Goal: Transaction & Acquisition: Purchase product/service

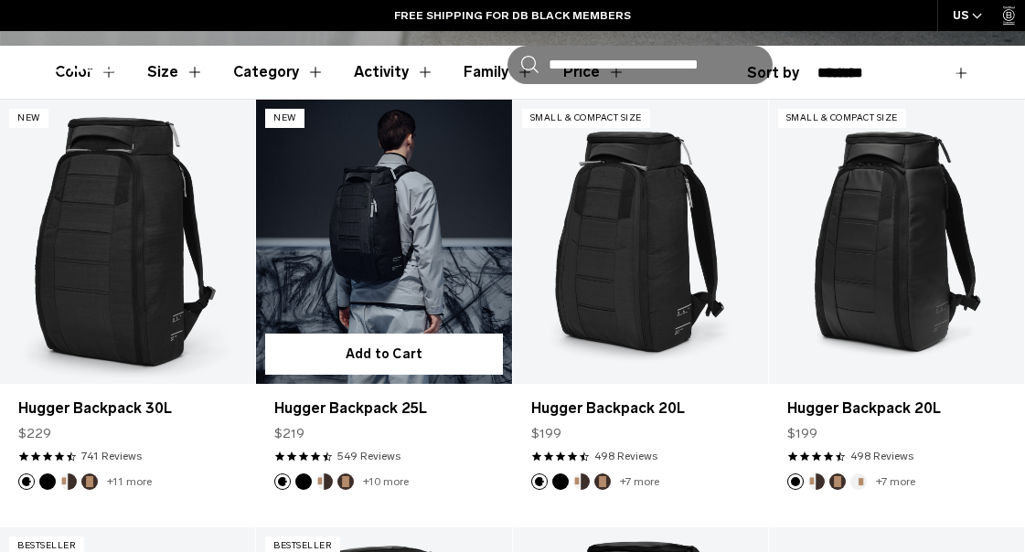
click at [354, 189] on link "Hugger Backpack 25L" at bounding box center [383, 242] width 255 height 284
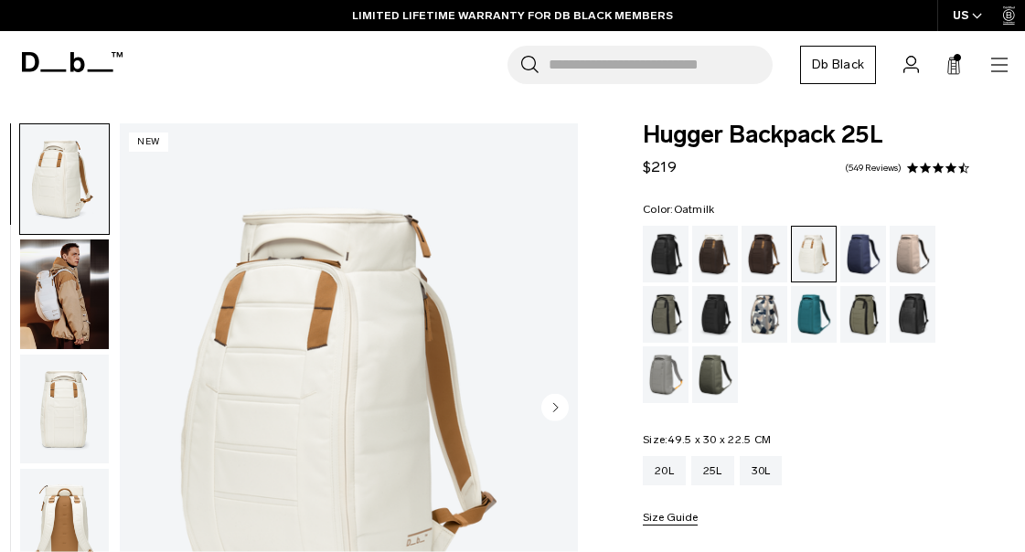
click at [342, 95] on header "Shop By Category New Arrivals Bestsellers Limited Editions By Activity" at bounding box center [512, 65] width 1025 height 68
drag, startPoint x: 68, startPoint y: 305, endPoint x: 73, endPoint y: 348, distance: 43.3
click at [68, 305] on img "button" at bounding box center [64, 295] width 89 height 110
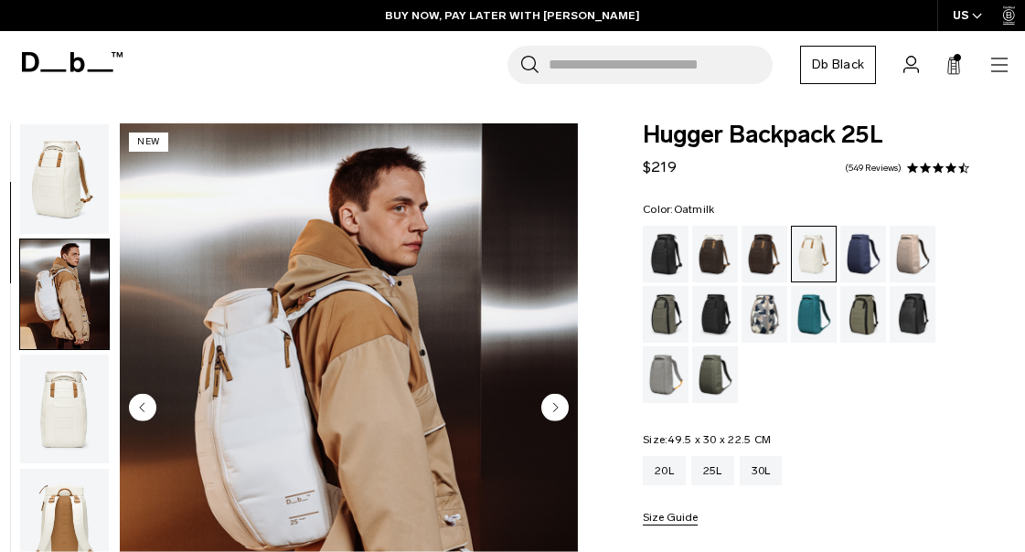
scroll to position [115, 0]
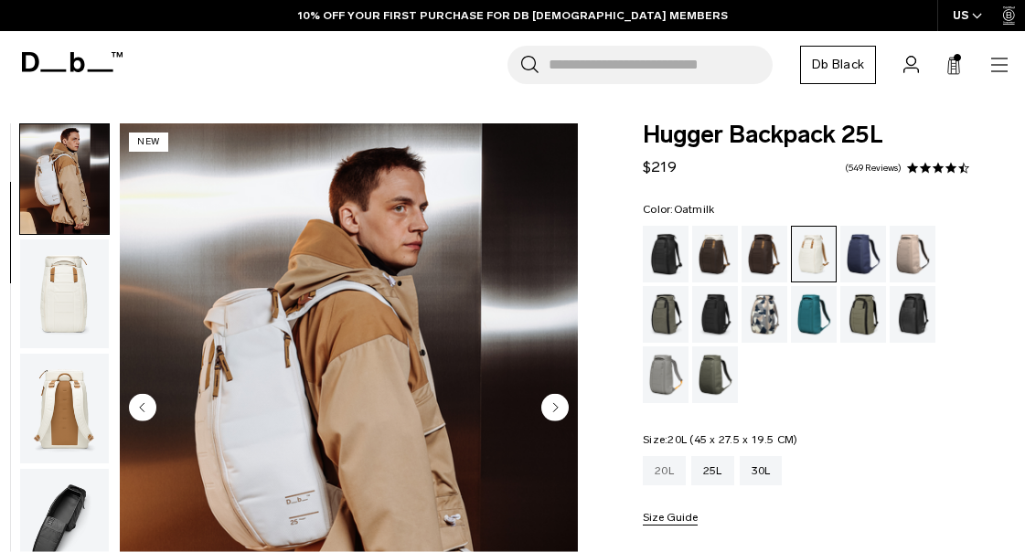
click at [652, 467] on div "20L" at bounding box center [664, 470] width 43 height 29
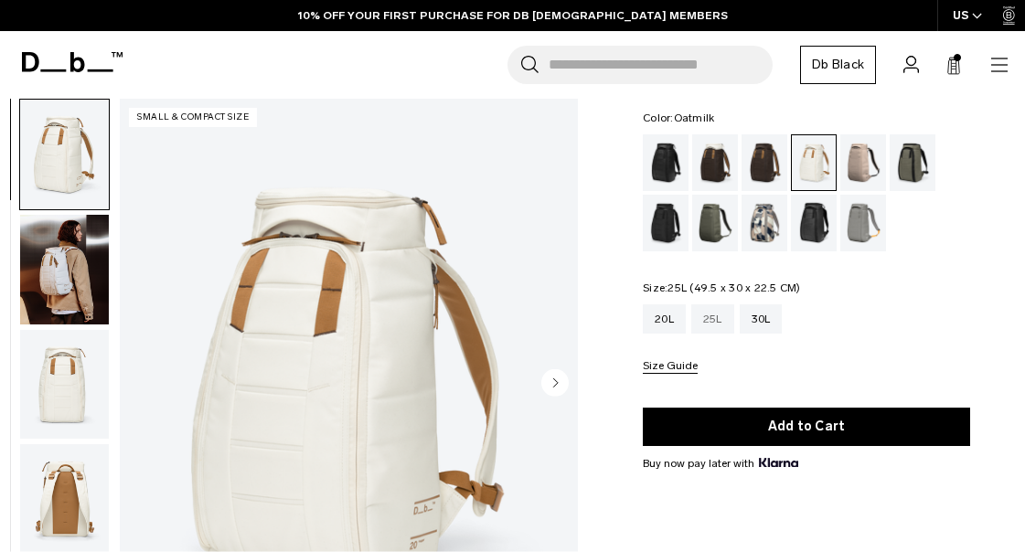
click at [723, 331] on div "25L" at bounding box center [712, 319] width 43 height 29
